Goal: Task Accomplishment & Management: Use online tool/utility

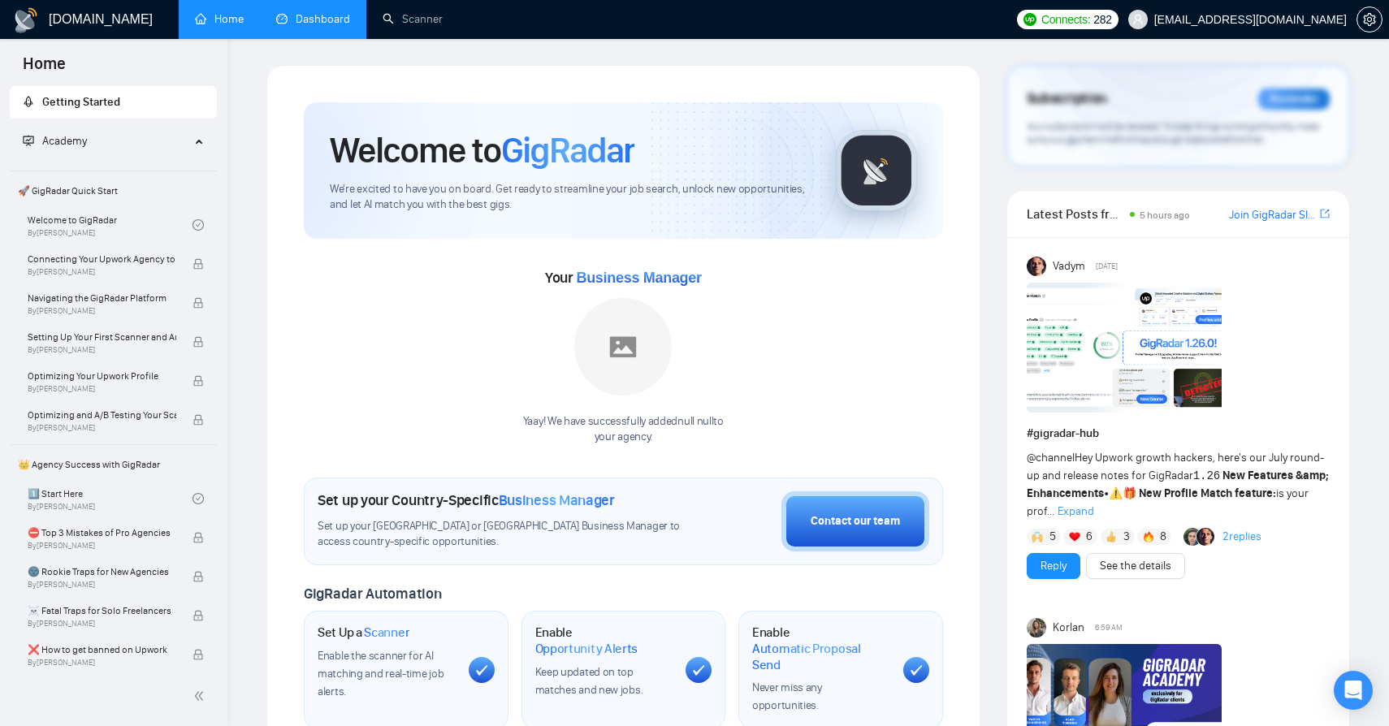
click at [294, 26] on link "Dashboard" at bounding box center [313, 19] width 74 height 14
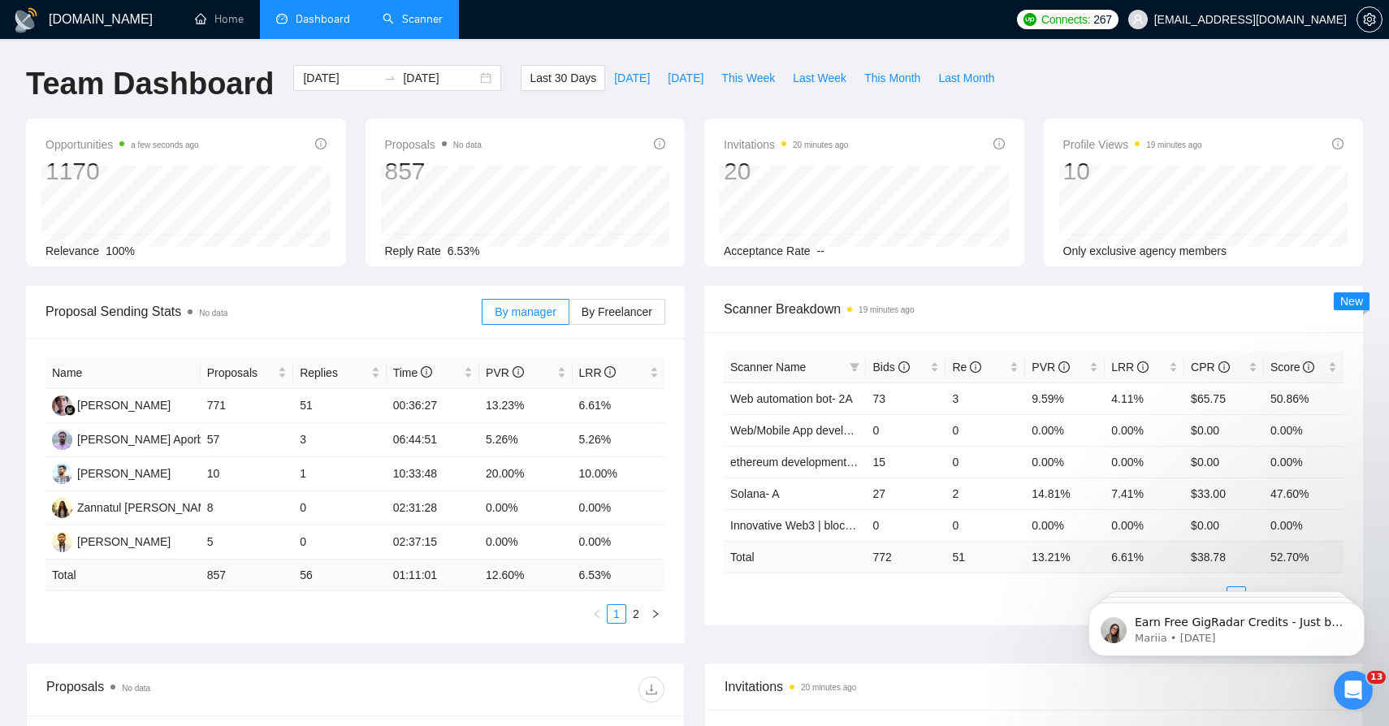
click at [417, 12] on link "Scanner" at bounding box center [413, 19] width 60 height 14
